Goal: Transaction & Acquisition: Purchase product/service

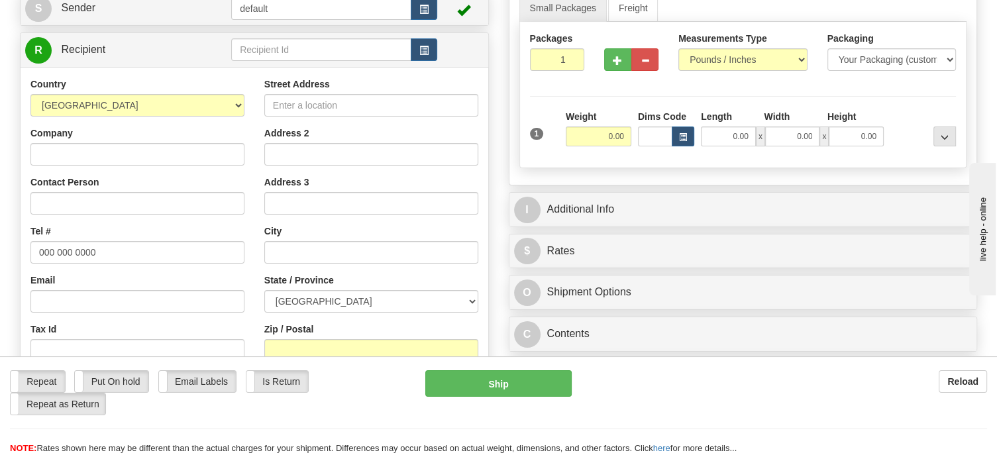
scroll to position [199, 0]
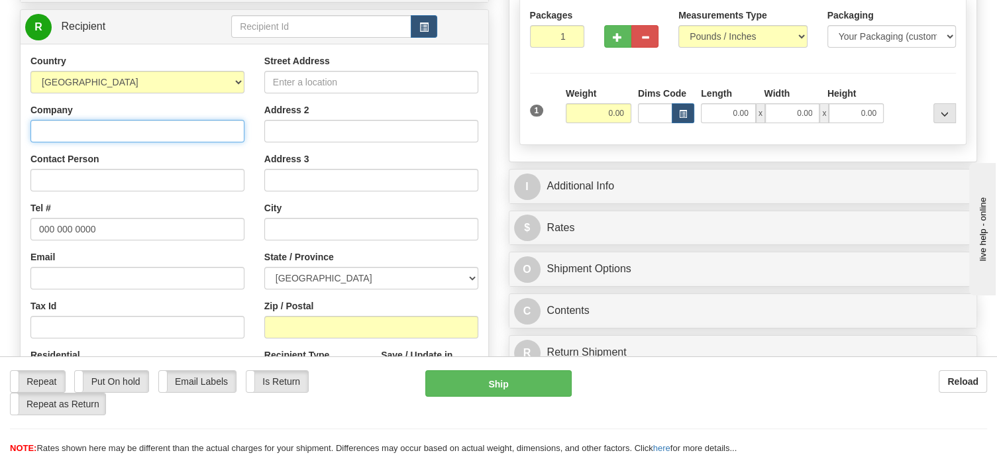
click at [110, 123] on input "Company" at bounding box center [137, 131] width 214 height 23
paste input "Pharmaprix 1836"
type input "Pharmaprix 1836"
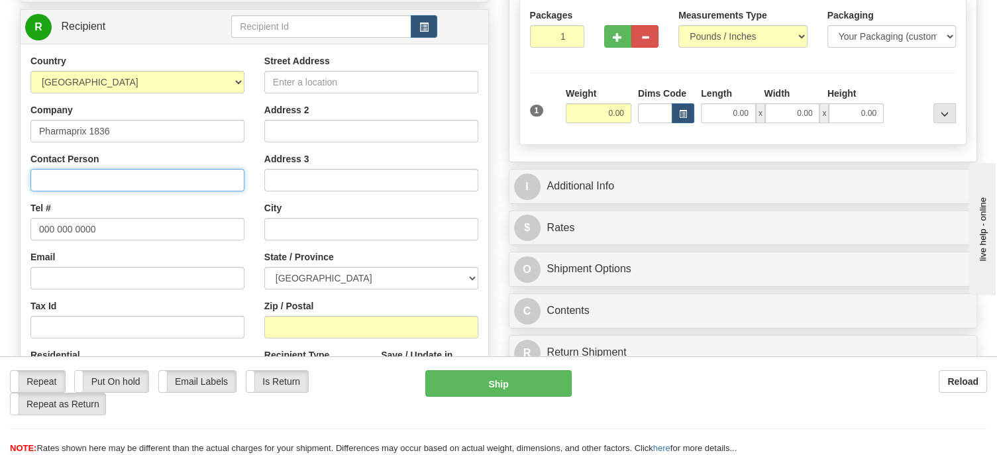
click at [125, 174] on input "Contact Person" at bounding box center [137, 180] width 214 height 23
paste input "[PERSON_NAME]"
type input "Attn: [PERSON_NAME]"
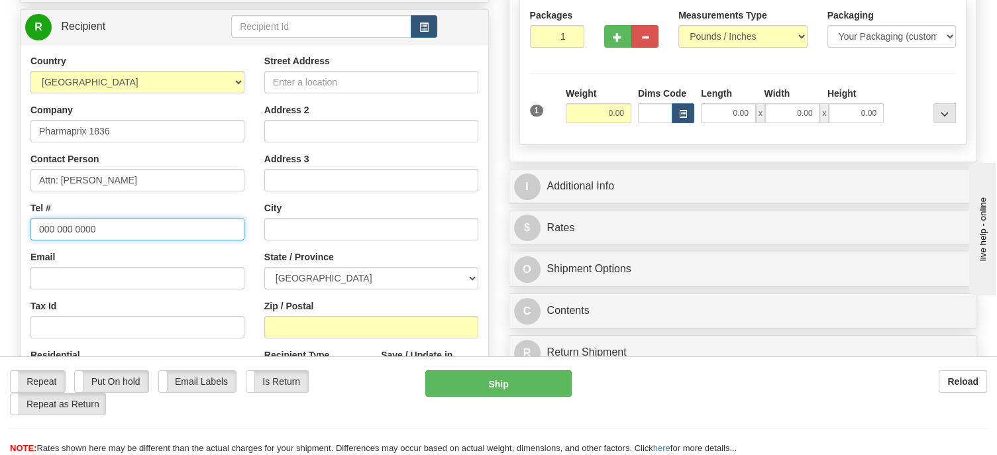
click at [106, 227] on input "000 000 0000" at bounding box center [137, 229] width 214 height 23
drag, startPoint x: 106, startPoint y: 229, endPoint x: 20, endPoint y: 225, distance: 86.2
click at [21, 225] on div "Country [GEOGRAPHIC_DATA] [GEOGRAPHIC_DATA] [GEOGRAPHIC_DATA] [GEOGRAPHIC_DATA]…" at bounding box center [138, 225] width 234 height 343
paste input "4186518034"
click at [54, 230] on input "4186518034" at bounding box center [137, 229] width 214 height 23
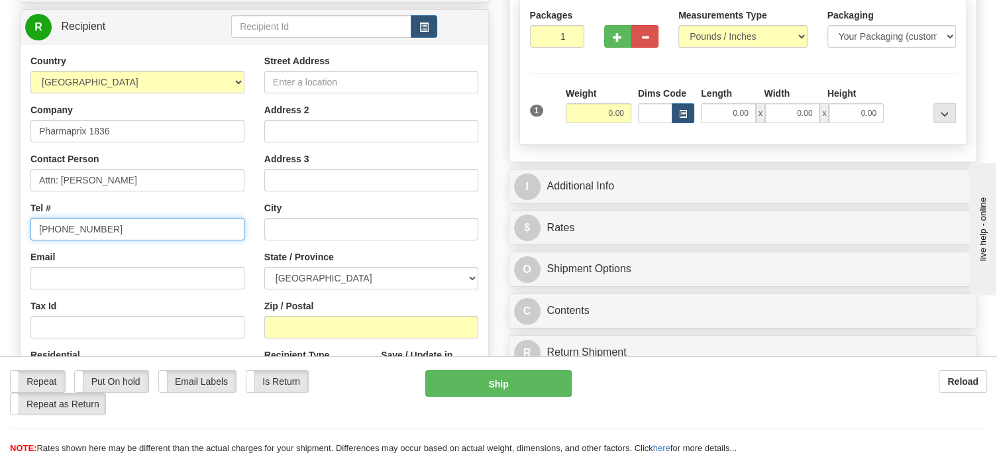
type input "[PHONE_NUMBER]"
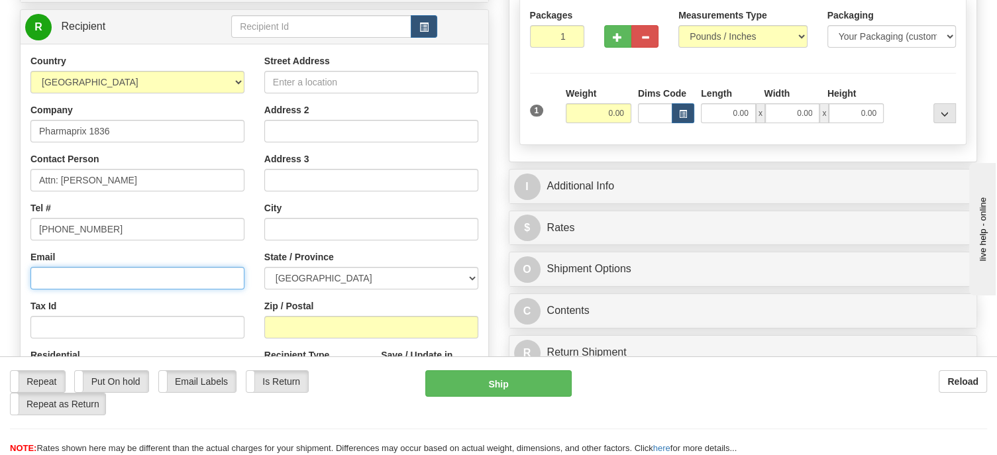
click at [113, 275] on input "Email" at bounding box center [137, 278] width 214 height 23
paste input "[EMAIL_ADDRESS][DOMAIN_NAME]"
type input "[EMAIL_ADDRESS][DOMAIN_NAME]"
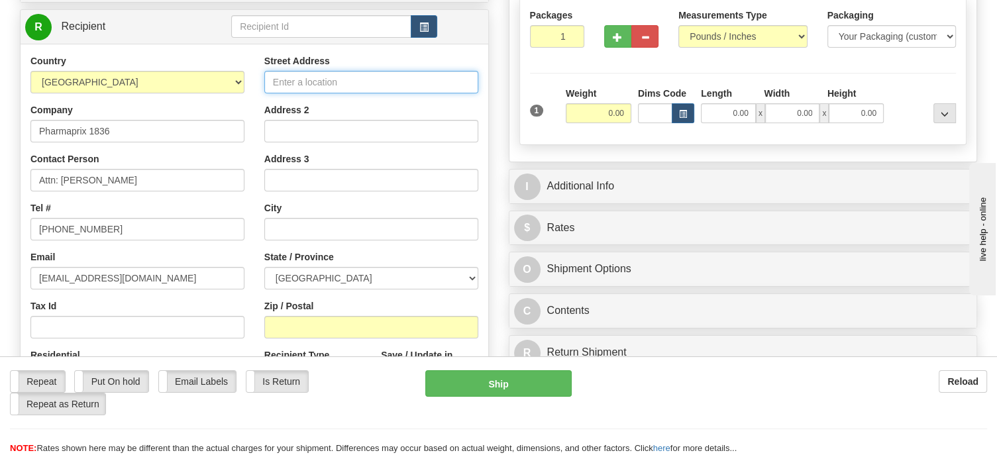
click at [302, 84] on input "Street Address" at bounding box center [371, 82] width 214 height 23
paste input "[STREET_ADDRESS]"
drag, startPoint x: 434, startPoint y: 79, endPoint x: 485, endPoint y: 84, distance: 51.3
click at [485, 84] on div "Street Address [STREET_ADDRESS] Address 2 Address 3 City State / Province [GEOG…" at bounding box center [371, 232] width 234 height 356
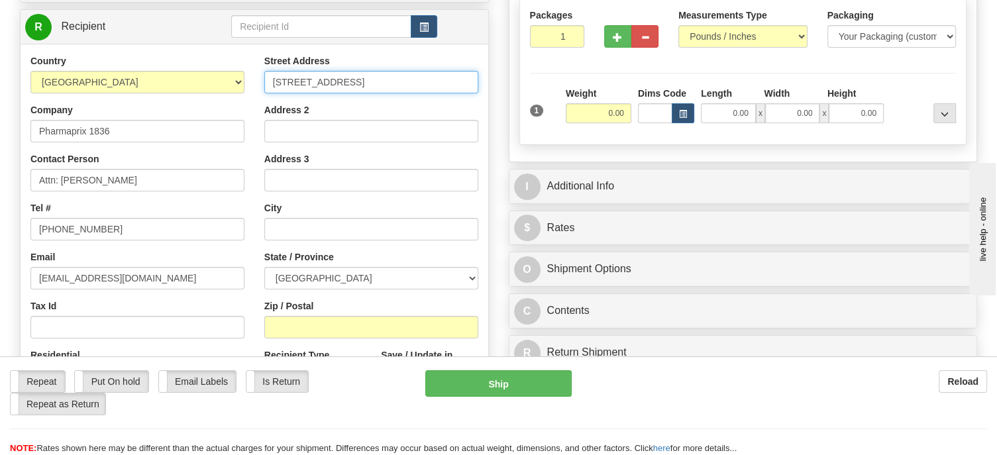
type input "[STREET_ADDRESS]"
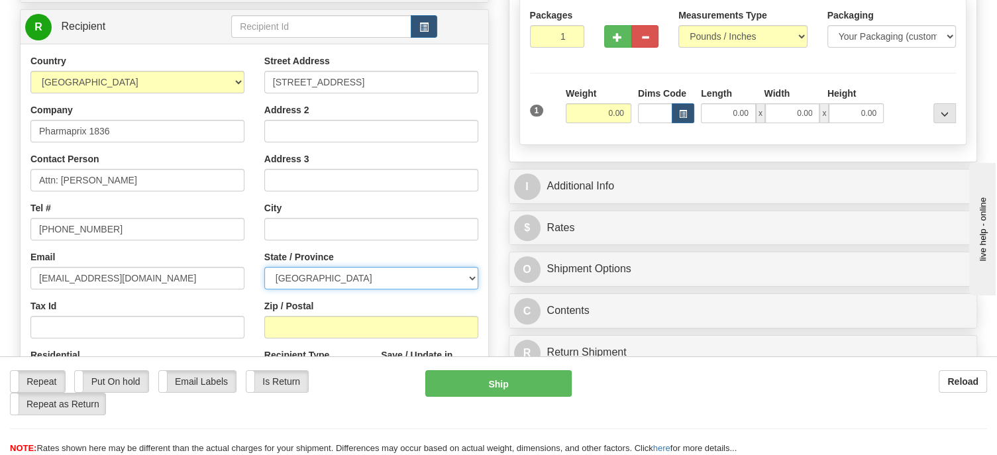
click at [342, 283] on select "[GEOGRAPHIC_DATA] [GEOGRAPHIC_DATA] [GEOGRAPHIC_DATA] [GEOGRAPHIC_DATA] [GEOGRA…" at bounding box center [371, 278] width 214 height 23
select select "QC"
click at [264, 267] on select "[GEOGRAPHIC_DATA] [GEOGRAPHIC_DATA] [GEOGRAPHIC_DATA] [GEOGRAPHIC_DATA] [GEOGRA…" at bounding box center [371, 278] width 214 height 23
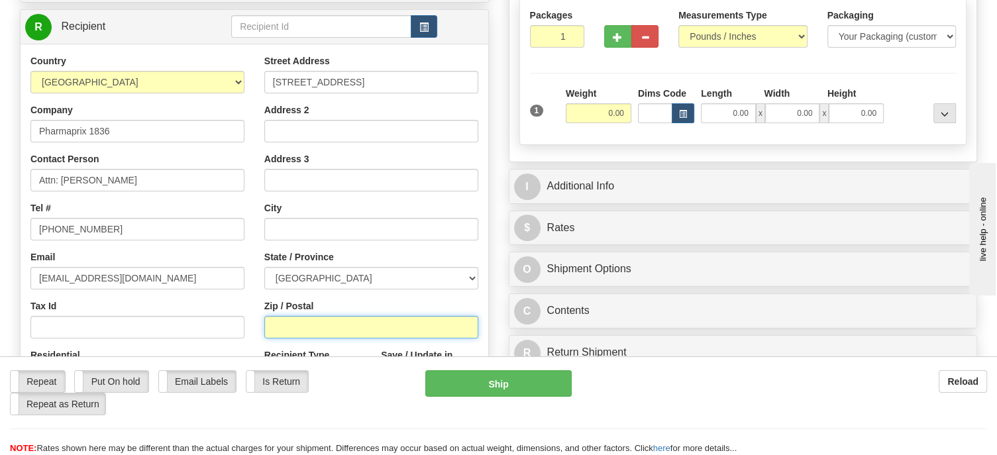
click at [313, 321] on input "Zip / Postal" at bounding box center [371, 327] width 214 height 23
paste input "G1Y 3J9"
type input "G1Y 3J9"
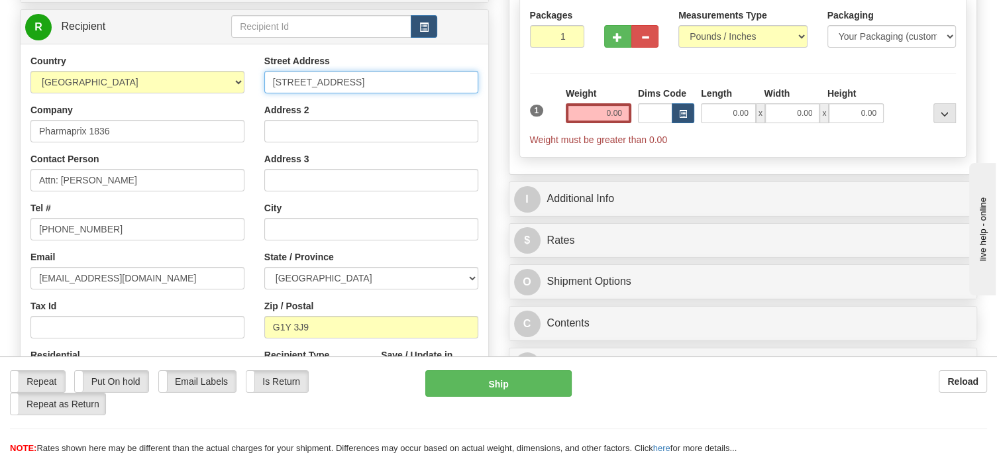
scroll to position [0, 32]
drag, startPoint x: 413, startPoint y: 86, endPoint x: 431, endPoint y: 84, distance: 18.0
click at [431, 84] on input "[STREET_ADDRESS]" at bounding box center [371, 82] width 214 height 23
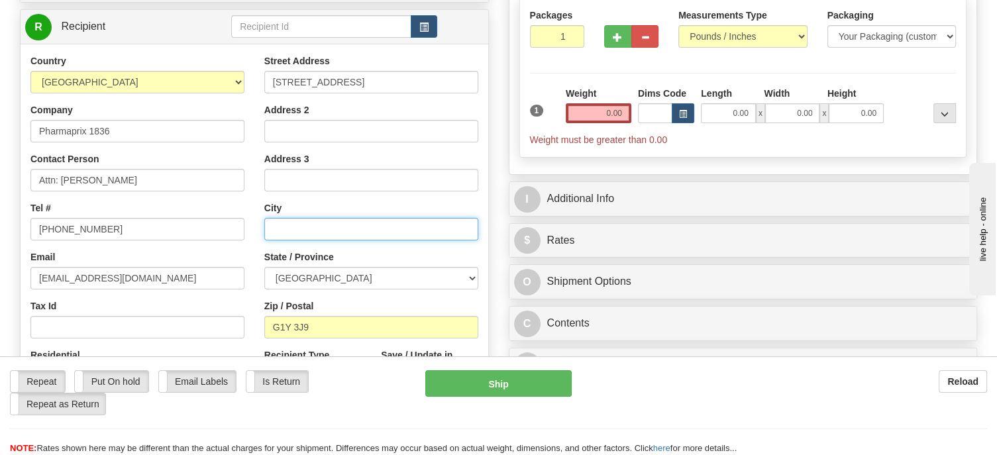
click at [312, 233] on input "text" at bounding box center [371, 229] width 214 height 23
paste input "[GEOGRAPHIC_DATA]"
type input "[GEOGRAPHIC_DATA]"
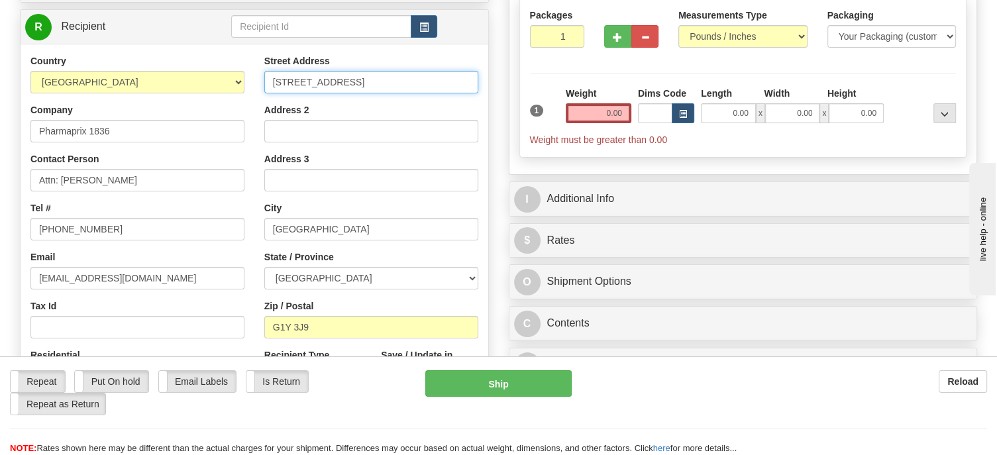
scroll to position [0, 32]
drag, startPoint x: 403, startPoint y: 84, endPoint x: 547, endPoint y: 84, distance: 143.7
type input "[STREET_ADDRESS]"
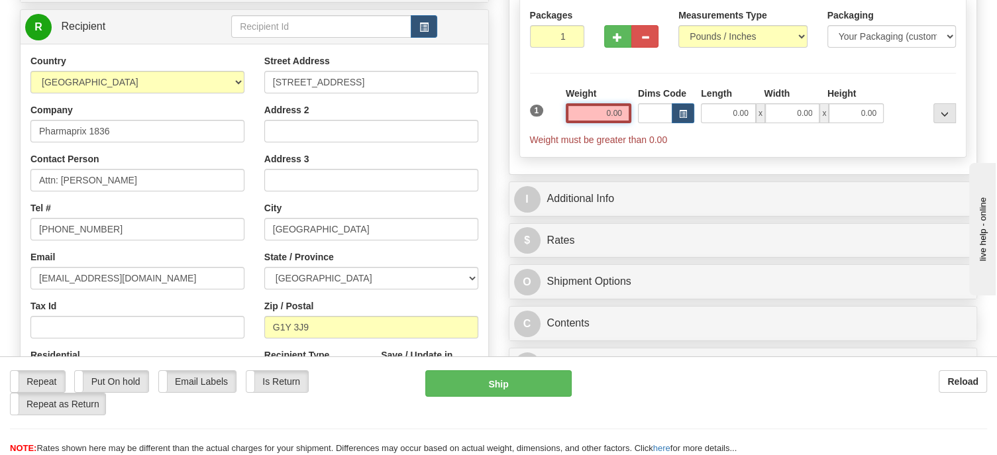
click at [613, 116] on input "0.00" at bounding box center [599, 113] width 66 height 20
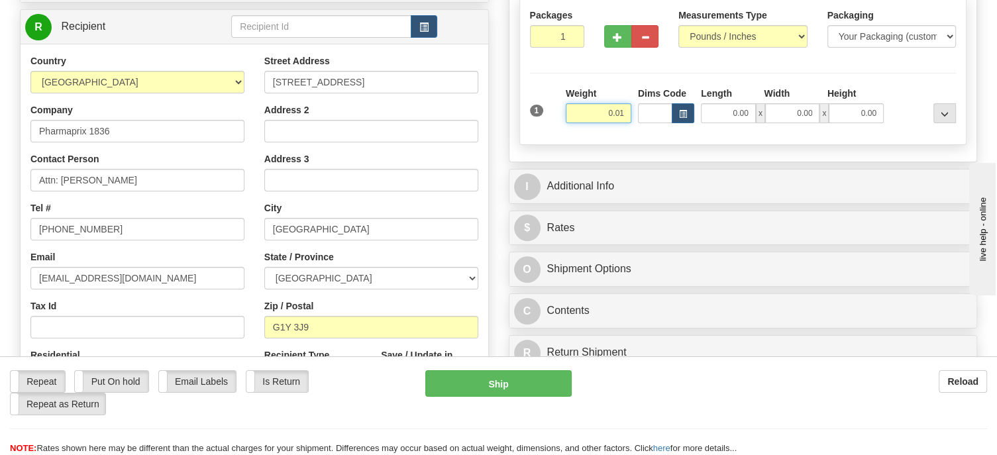
type input "0.01"
click button "Delete" at bounding box center [0, 0] width 0 height 0
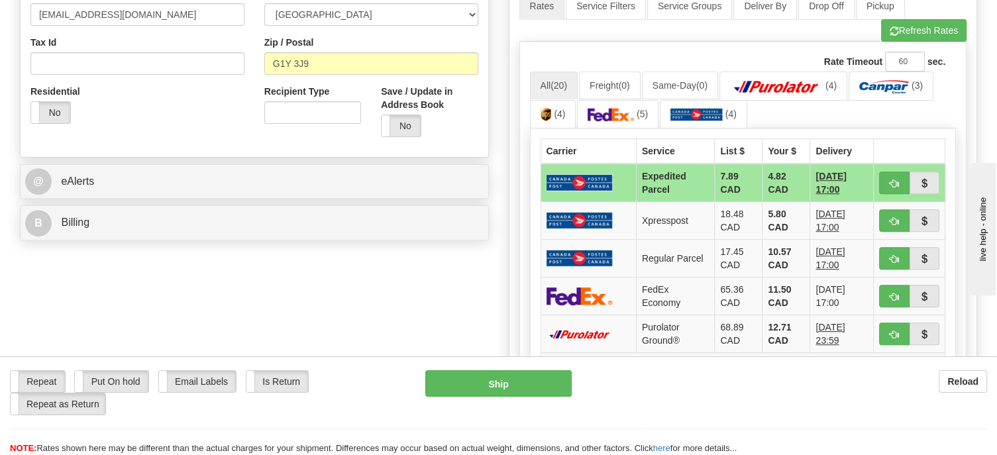
scroll to position [530, 0]
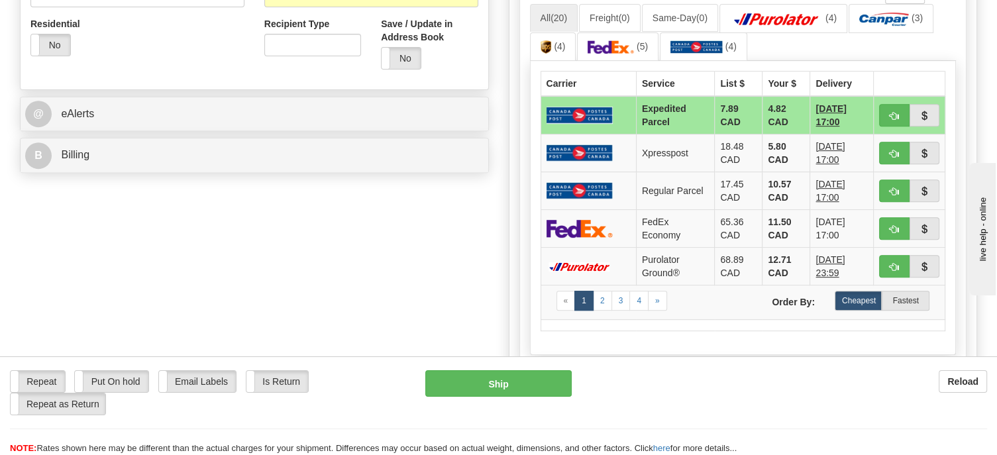
click at [594, 112] on img at bounding box center [579, 115] width 66 height 17
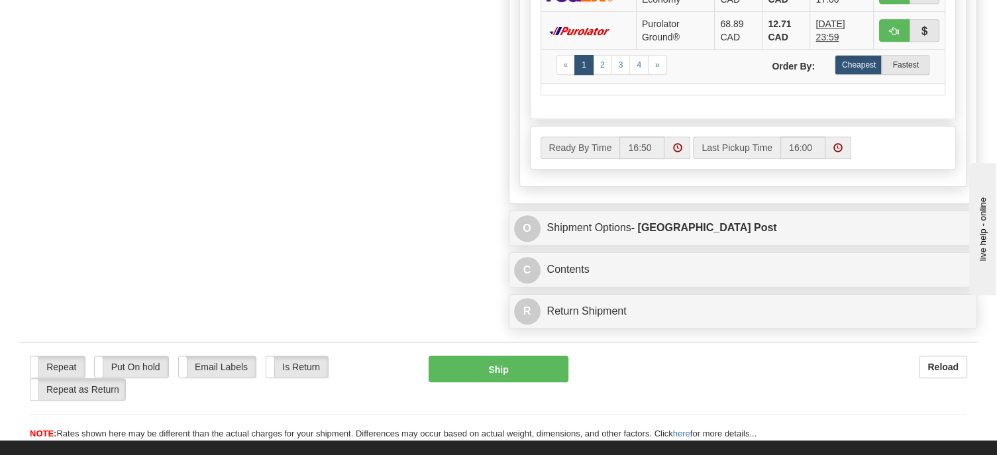
scroll to position [795, 0]
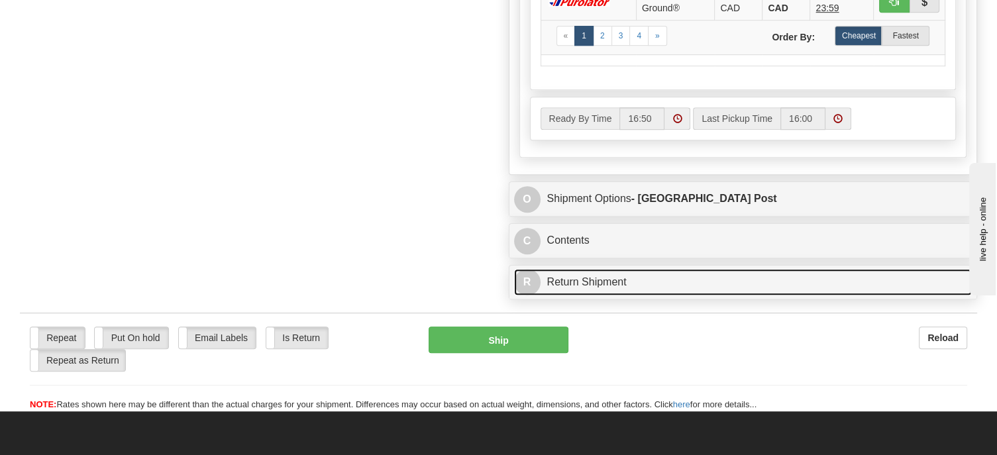
click at [568, 279] on link "R Return Shipment" at bounding box center [743, 282] width 458 height 27
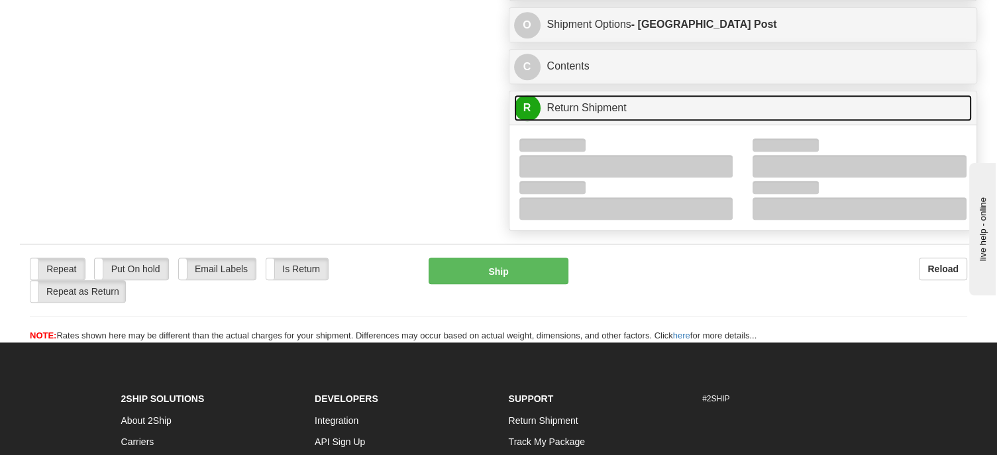
scroll to position [994, 0]
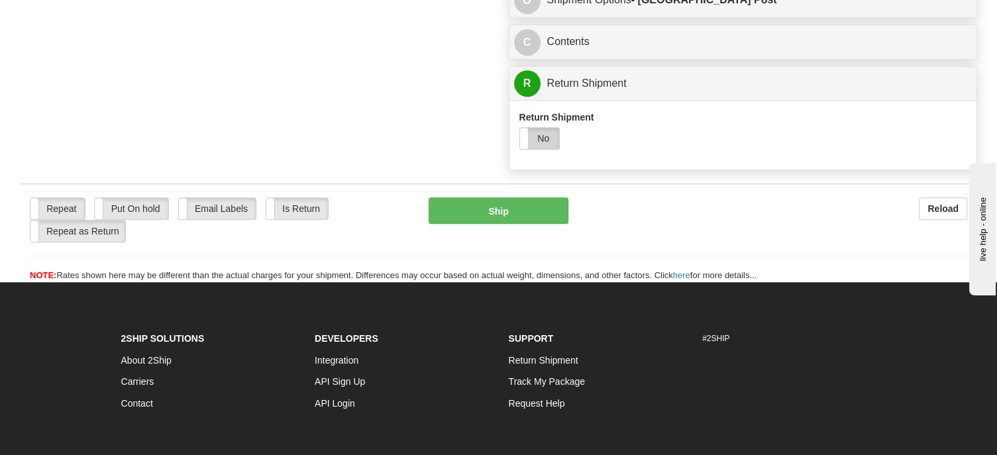
click at [549, 140] on label "No" at bounding box center [539, 138] width 39 height 21
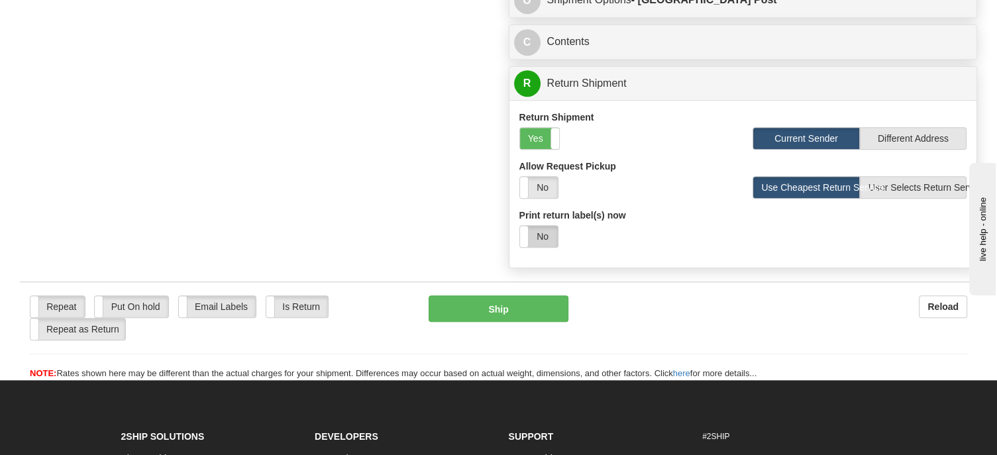
click at [546, 234] on label "No" at bounding box center [539, 236] width 38 height 21
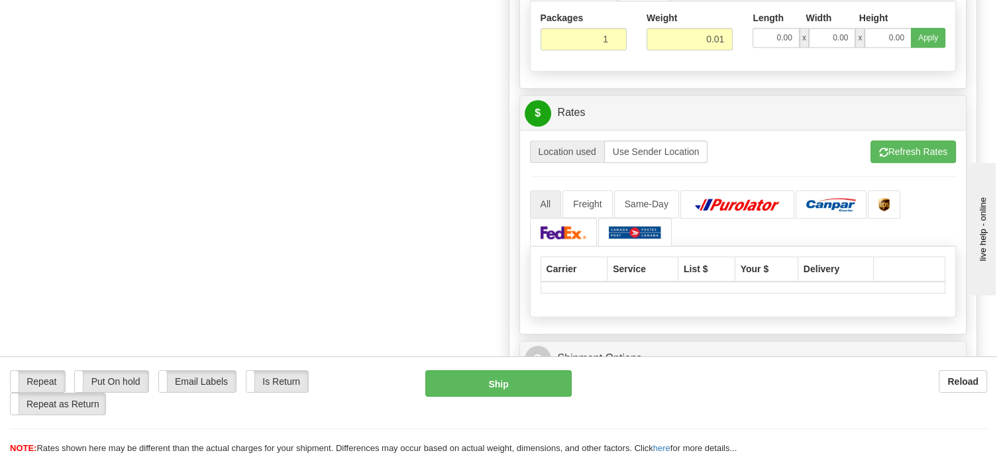
scroll to position [1325, 0]
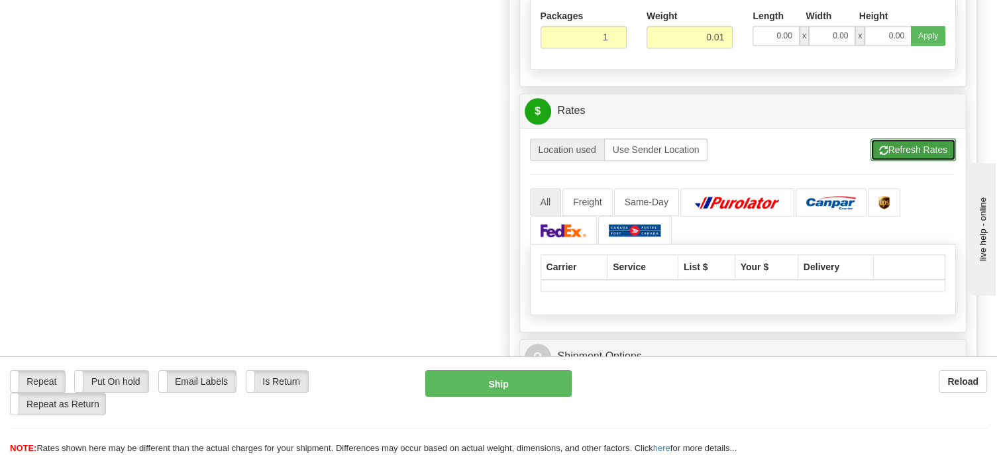
click at [904, 146] on button "Refresh Rates" at bounding box center [912, 149] width 85 height 23
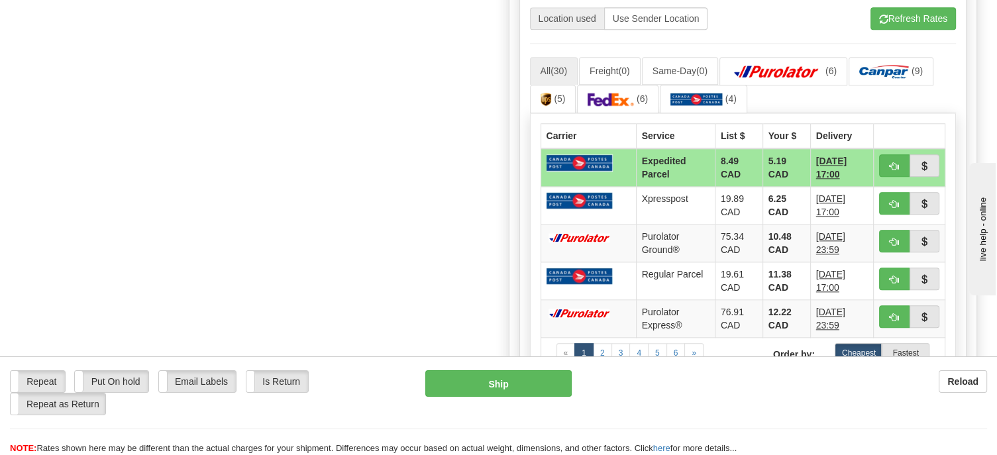
scroll to position [1457, 0]
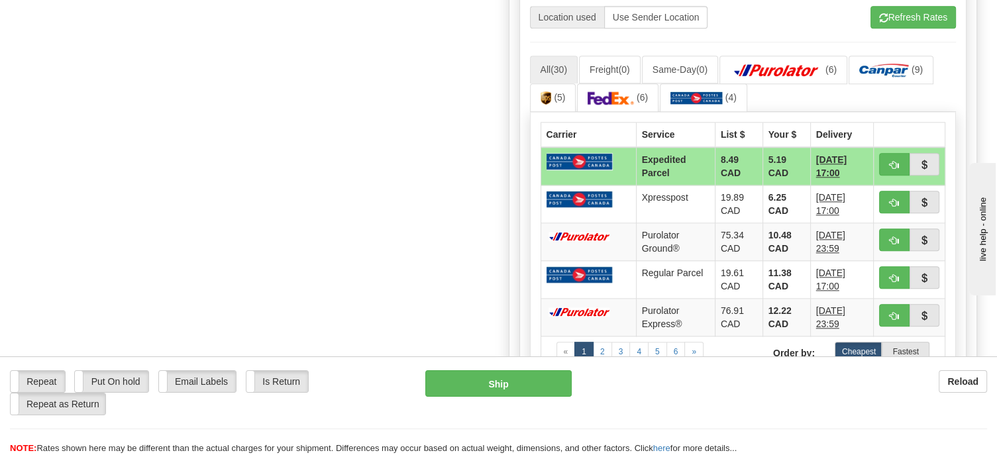
click at [578, 158] on img at bounding box center [579, 161] width 66 height 17
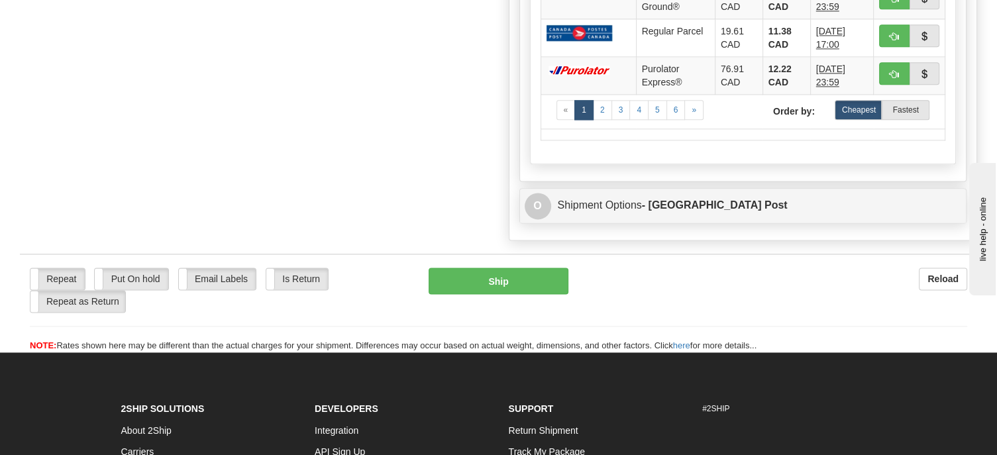
scroll to position [1789, 0]
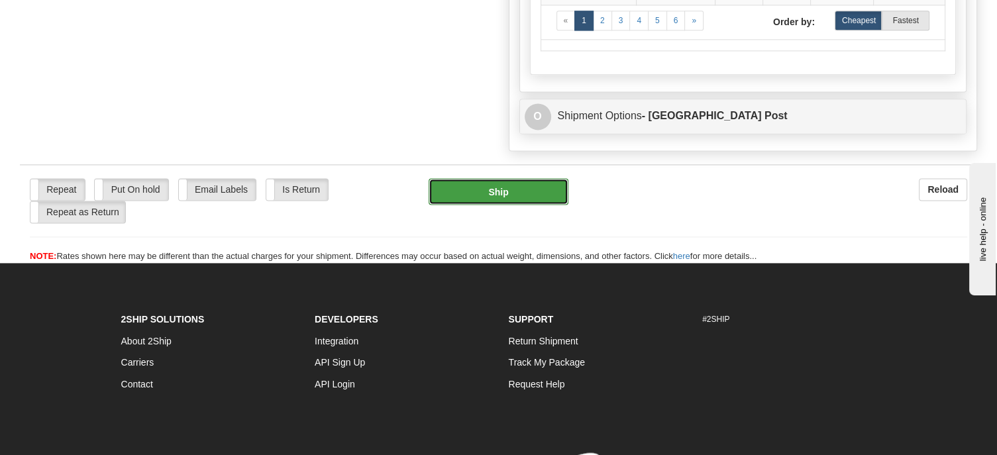
click at [492, 181] on button "Ship" at bounding box center [499, 191] width 140 height 26
type input "DOM.EP"
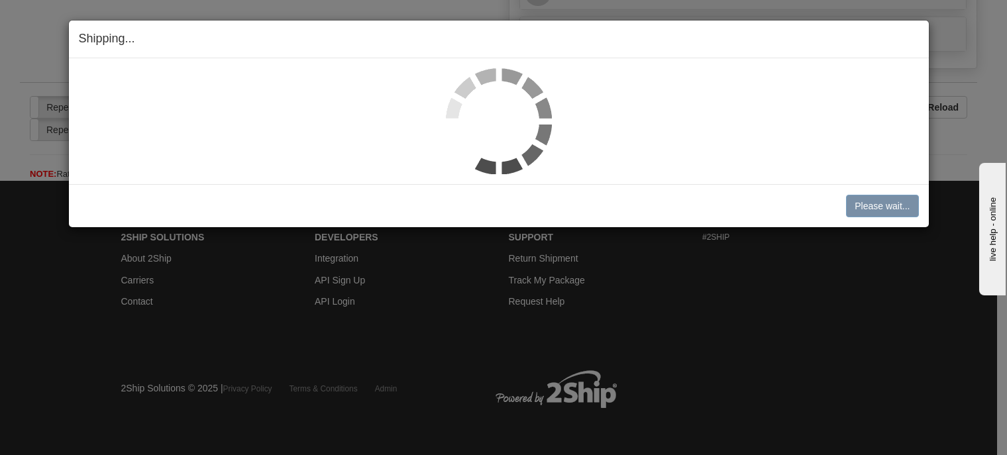
scroll to position [943, 0]
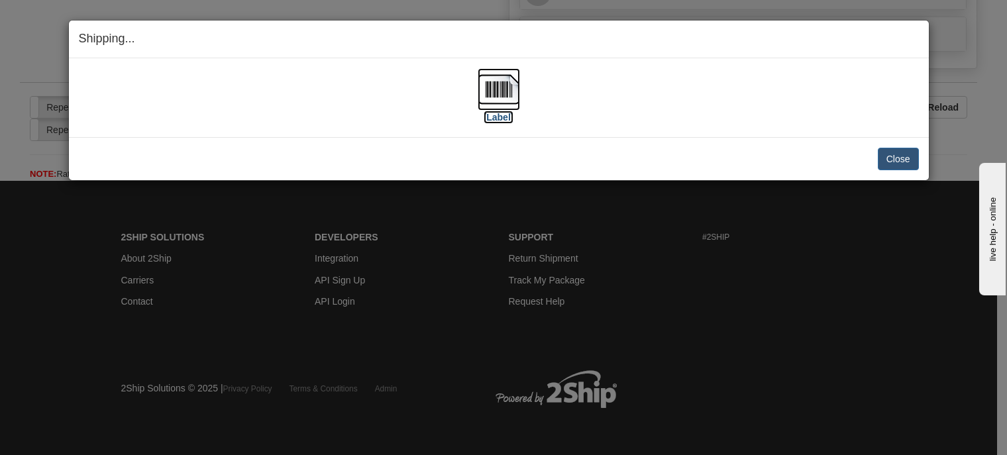
click at [490, 81] on img at bounding box center [499, 89] width 42 height 42
